Goal: Task Accomplishment & Management: Complete application form

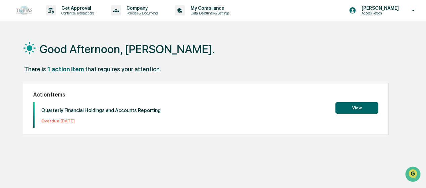
click at [367, 104] on button "View" at bounding box center [357, 107] width 43 height 11
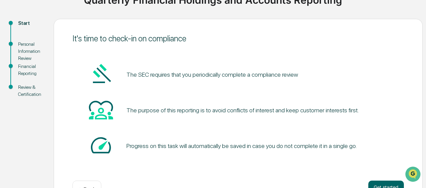
scroll to position [83, 0]
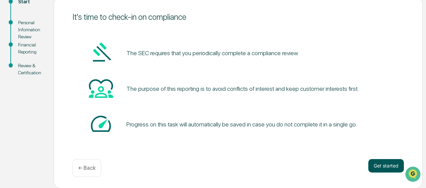
click at [391, 164] on button "Get started" at bounding box center [387, 165] width 36 height 13
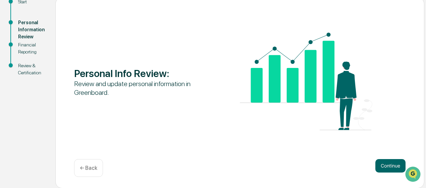
click at [391, 164] on button "Continue" at bounding box center [391, 165] width 30 height 13
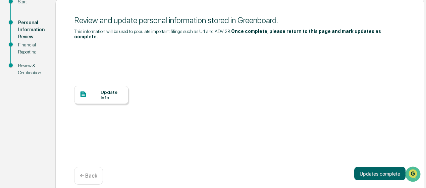
click at [112, 91] on div "Update Info" at bounding box center [112, 94] width 22 height 11
click at [94, 91] on div at bounding box center [90, 94] width 21 height 8
click at [101, 89] on div "Update Info" at bounding box center [112, 94] width 22 height 11
click at [367, 169] on button "Updates complete" at bounding box center [379, 172] width 51 height 13
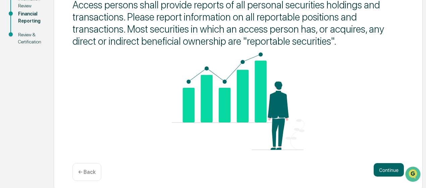
scroll to position [118, 0]
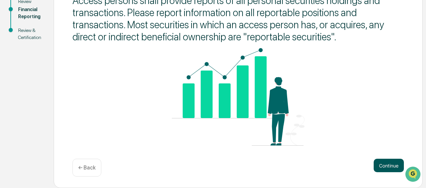
click at [395, 163] on button "Continue" at bounding box center [389, 164] width 30 height 13
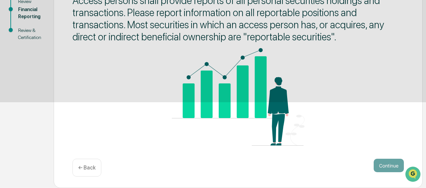
scroll to position [83, 0]
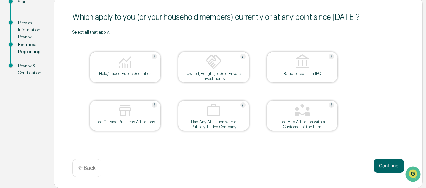
click at [122, 74] on div "Held/Traded Public Securities" at bounding box center [125, 73] width 60 height 5
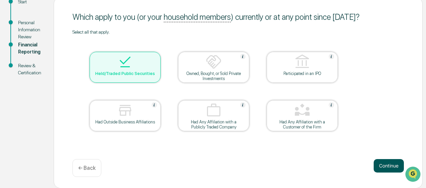
click at [383, 165] on button "Continue" at bounding box center [389, 165] width 30 height 13
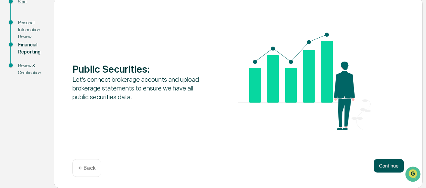
click at [383, 165] on button "Continue" at bounding box center [389, 165] width 30 height 13
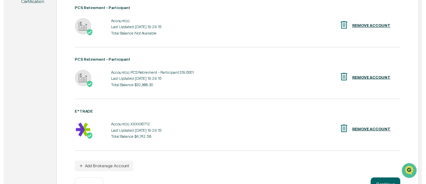
scroll to position [176, 0]
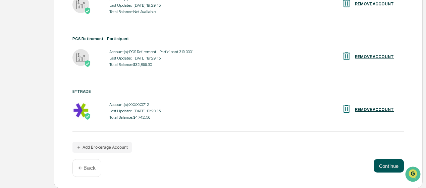
click at [391, 161] on button "Continue" at bounding box center [389, 165] width 30 height 13
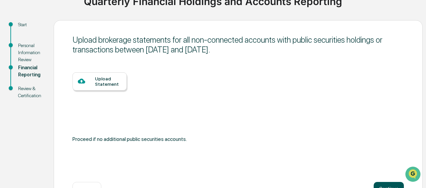
scroll to position [83, 0]
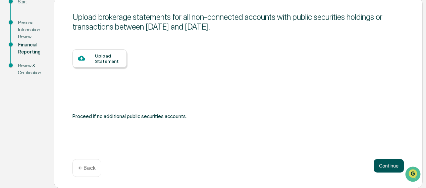
click at [384, 160] on button "Continue" at bounding box center [389, 165] width 30 height 13
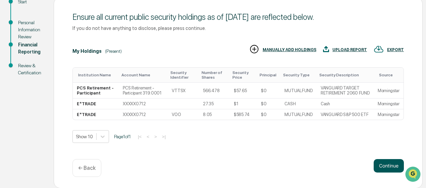
click at [394, 163] on button "Continue" at bounding box center [389, 165] width 30 height 13
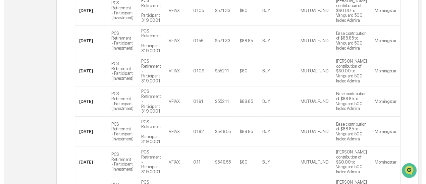
scroll to position [331, 0]
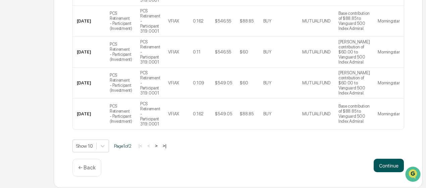
click at [392, 170] on button "Continue" at bounding box center [389, 164] width 30 height 13
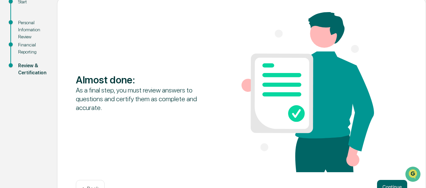
scroll to position [104, 0]
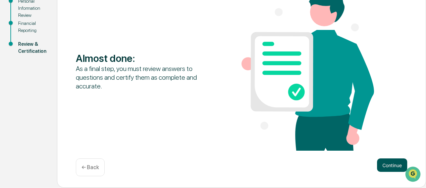
click at [379, 165] on button "Continue" at bounding box center [392, 164] width 30 height 13
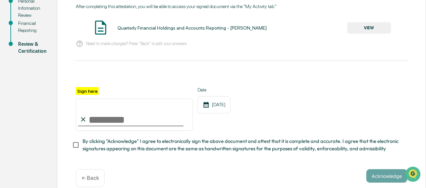
scroll to position [105, 0]
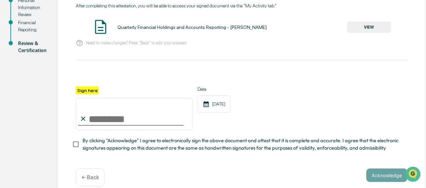
click at [100, 121] on input "Sign here" at bounding box center [134, 114] width 117 height 32
type input "**********"
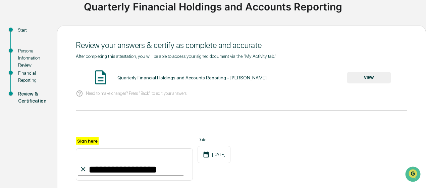
scroll to position [117, 0]
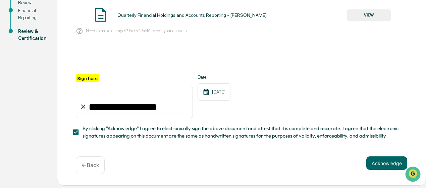
click at [387, 157] on div "**********" at bounding box center [241, 74] width 369 height 223
click at [387, 161] on button "Acknowledge" at bounding box center [387, 162] width 41 height 13
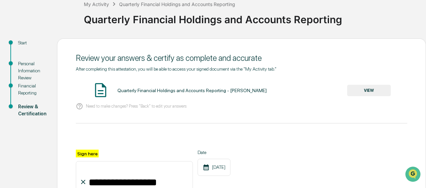
scroll to position [40, 0]
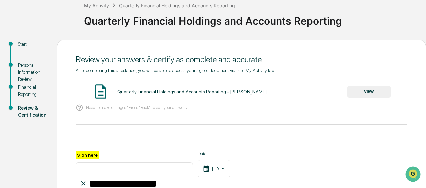
click at [357, 92] on button "VIEW" at bounding box center [369, 91] width 44 height 11
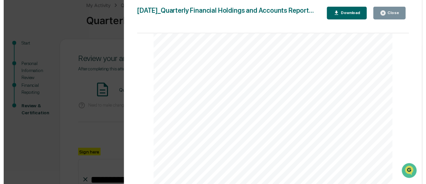
scroll to position [125, 0]
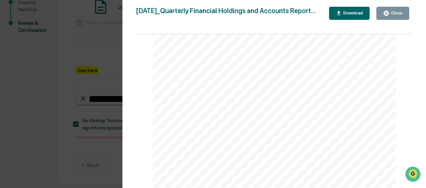
click at [380, 17] on button "Close" at bounding box center [393, 13] width 33 height 13
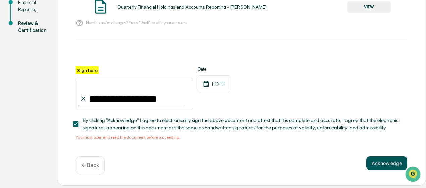
click at [386, 160] on button "Acknowledge" at bounding box center [387, 162] width 41 height 13
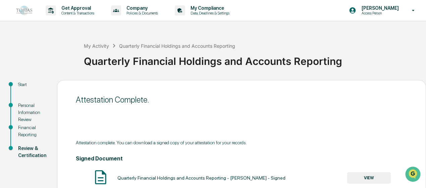
scroll to position [11, 0]
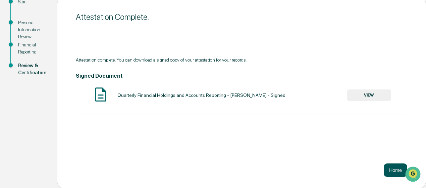
click at [388, 167] on button "Home" at bounding box center [395, 169] width 23 height 13
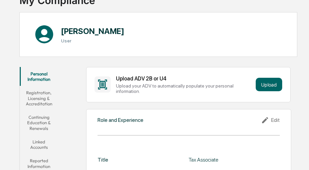
scroll to position [54, 0]
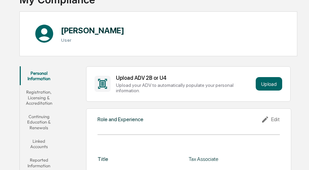
click at [48, 104] on button "Registration, Licensing & Accreditation" at bounding box center [39, 97] width 39 height 25
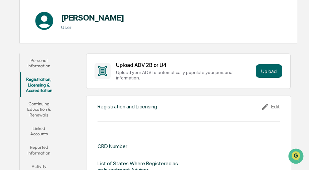
scroll to position [88, 0]
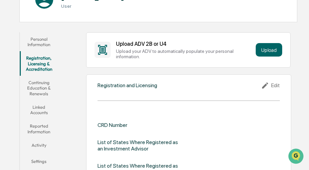
click at [44, 85] on button "Continuing Education & Renewals" at bounding box center [39, 88] width 39 height 25
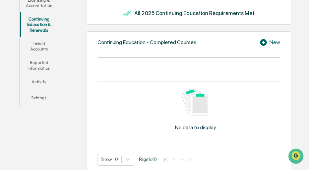
scroll to position [155, 0]
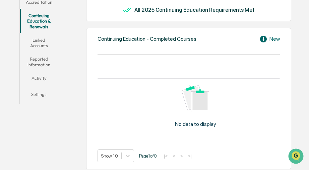
click at [44, 41] on button "Linked Accounts" at bounding box center [39, 42] width 39 height 19
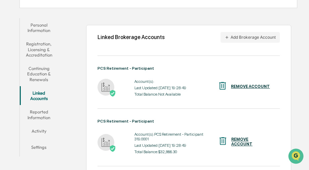
scroll to position [166, 0]
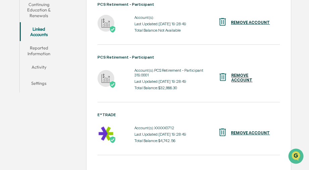
click at [36, 55] on button "Reported Information" at bounding box center [39, 50] width 39 height 19
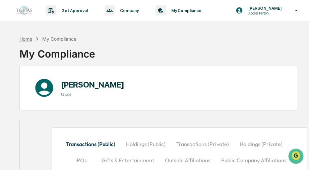
click at [23, 39] on div "Home" at bounding box center [25, 39] width 13 height 6
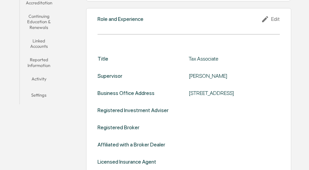
click at [41, 79] on button "Activity" at bounding box center [39, 80] width 39 height 16
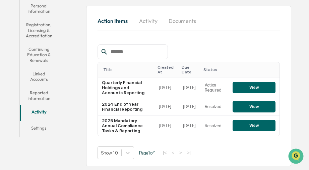
click at [45, 125] on button "Settings" at bounding box center [39, 129] width 39 height 16
